Goal: Information Seeking & Learning: Learn about a topic

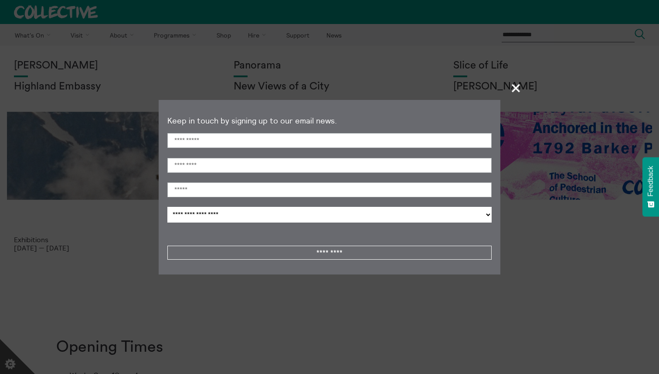
click at [514, 89] on span "+" at bounding box center [517, 88] width 26 height 26
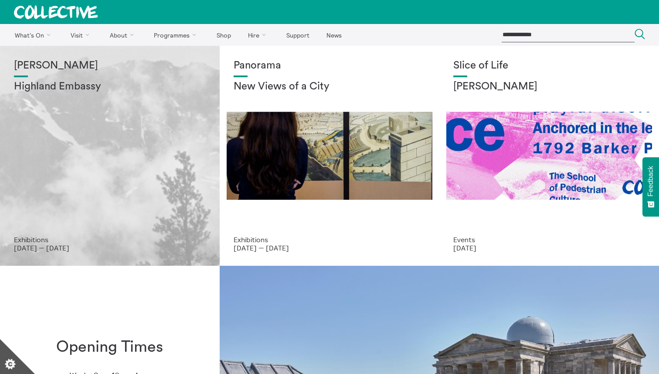
click at [143, 216] on div "[PERSON_NAME] Highland Embassy" at bounding box center [110, 148] width 192 height 176
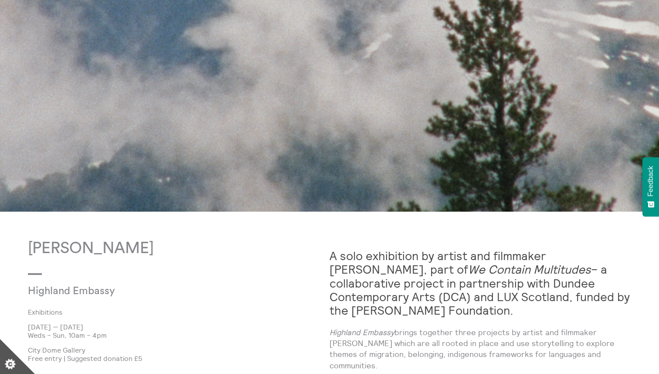
scroll to position [444, 0]
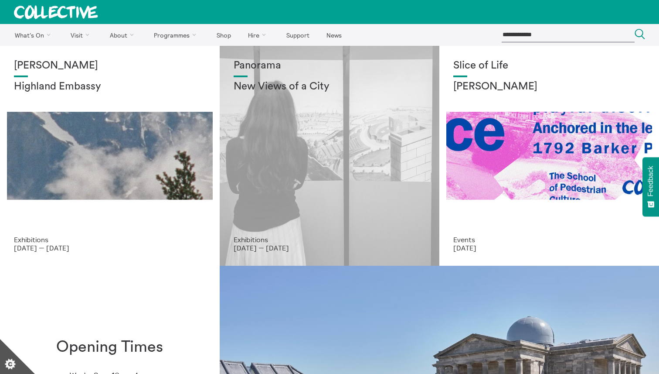
click at [289, 178] on div "Panorama New Views of a City" at bounding box center [330, 148] width 192 height 176
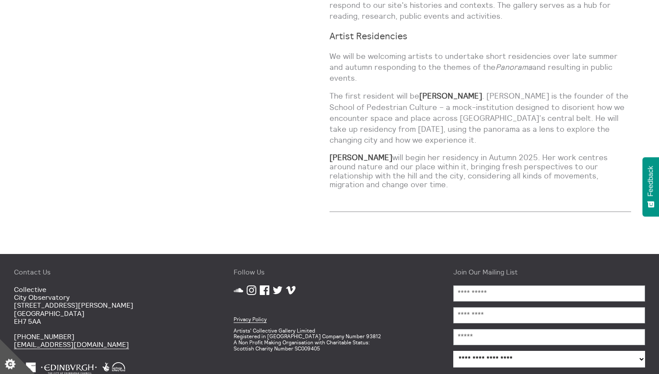
scroll to position [789, 0]
